Goal: Task Accomplishment & Management: Manage account settings

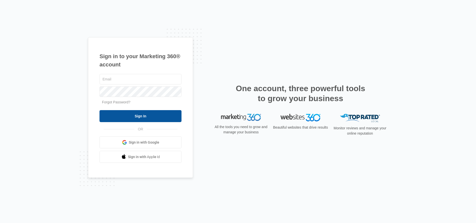
type input "[PERSON_NAME][EMAIL_ADDRESS][PERSON_NAME][DOMAIN_NAME]"
click at [136, 118] on input "Sign In" at bounding box center [141, 116] width 82 height 12
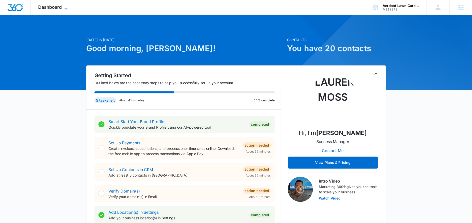
click at [65, 8] on icon at bounding box center [66, 9] width 6 height 6
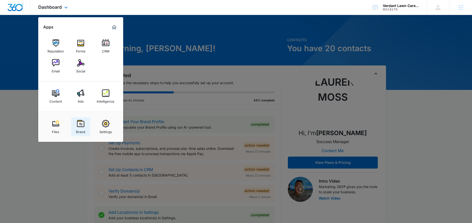
click at [82, 122] on img at bounding box center [81, 124] width 8 height 8
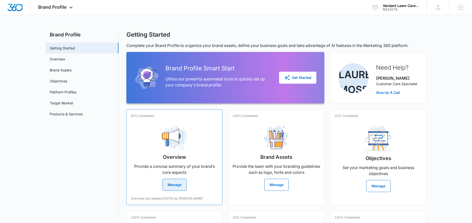
click at [182, 184] on button "Manage" at bounding box center [175, 185] width 24 height 12
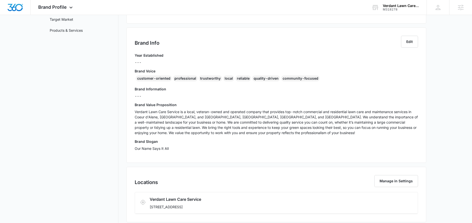
scroll to position [88, 0]
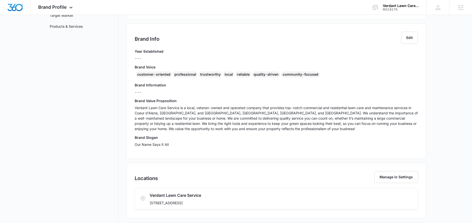
click at [136, 67] on h3 "Brand Voice" at bounding box center [277, 67] width 284 height 5
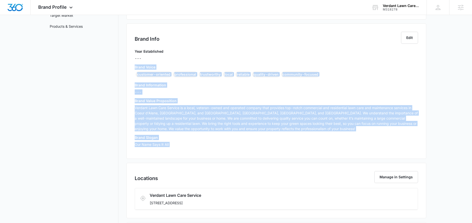
drag, startPoint x: 136, startPoint y: 67, endPoint x: 171, endPoint y: 148, distance: 87.9
click at [171, 148] on div "Year Established --- Brand Voice customer-oriented professional trustworthy loc…" at bounding box center [277, 100] width 284 height 102
click at [213, 139] on h3 "Brand Slogan" at bounding box center [277, 137] width 284 height 5
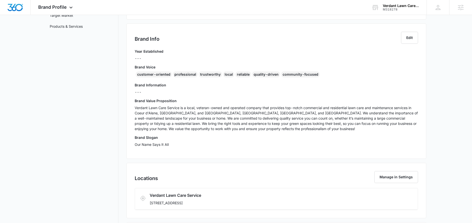
click at [213, 139] on h3 "Brand Slogan" at bounding box center [277, 137] width 284 height 5
